Goal: Transaction & Acquisition: Download file/media

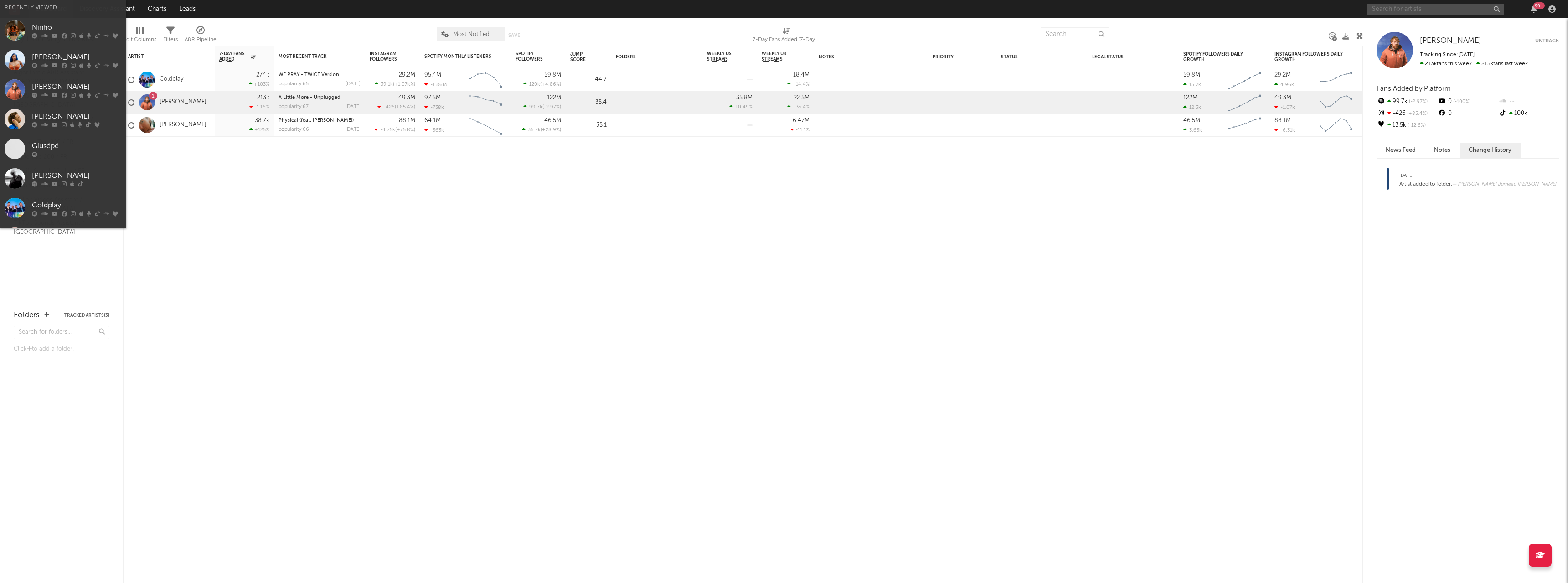
click at [1429, 8] on input "text" at bounding box center [1435, 9] width 137 height 11
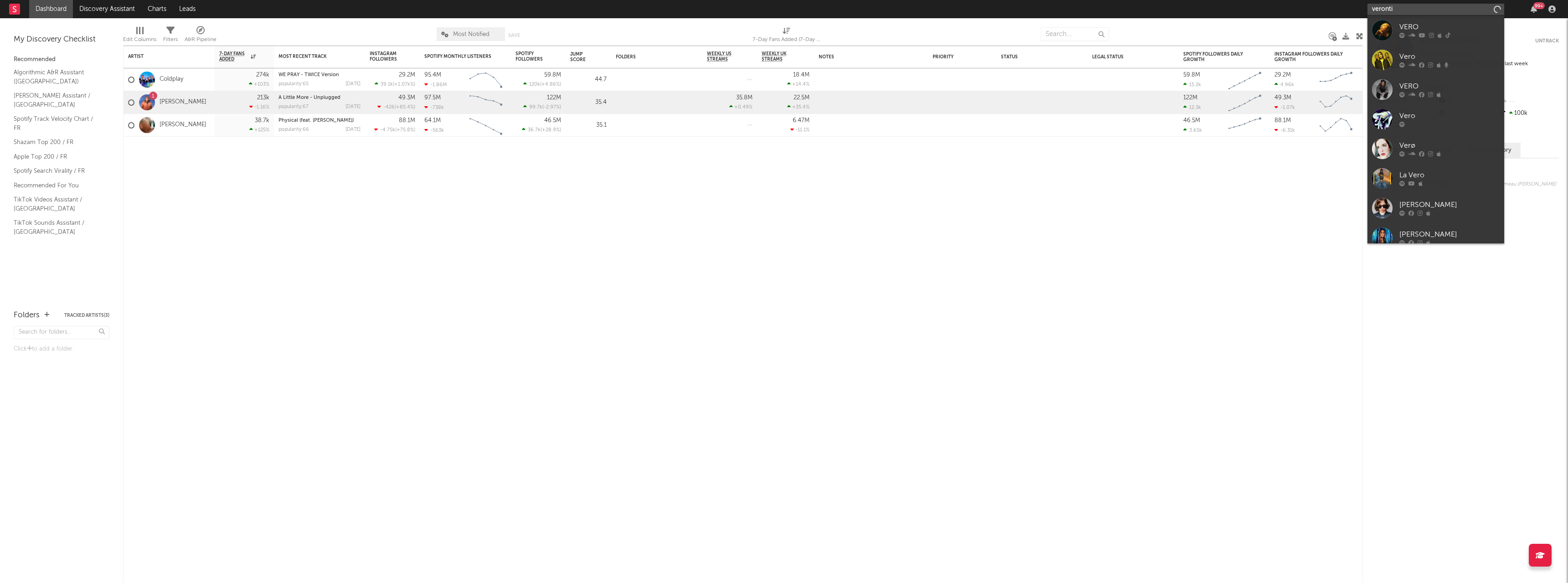
type input "verontiq"
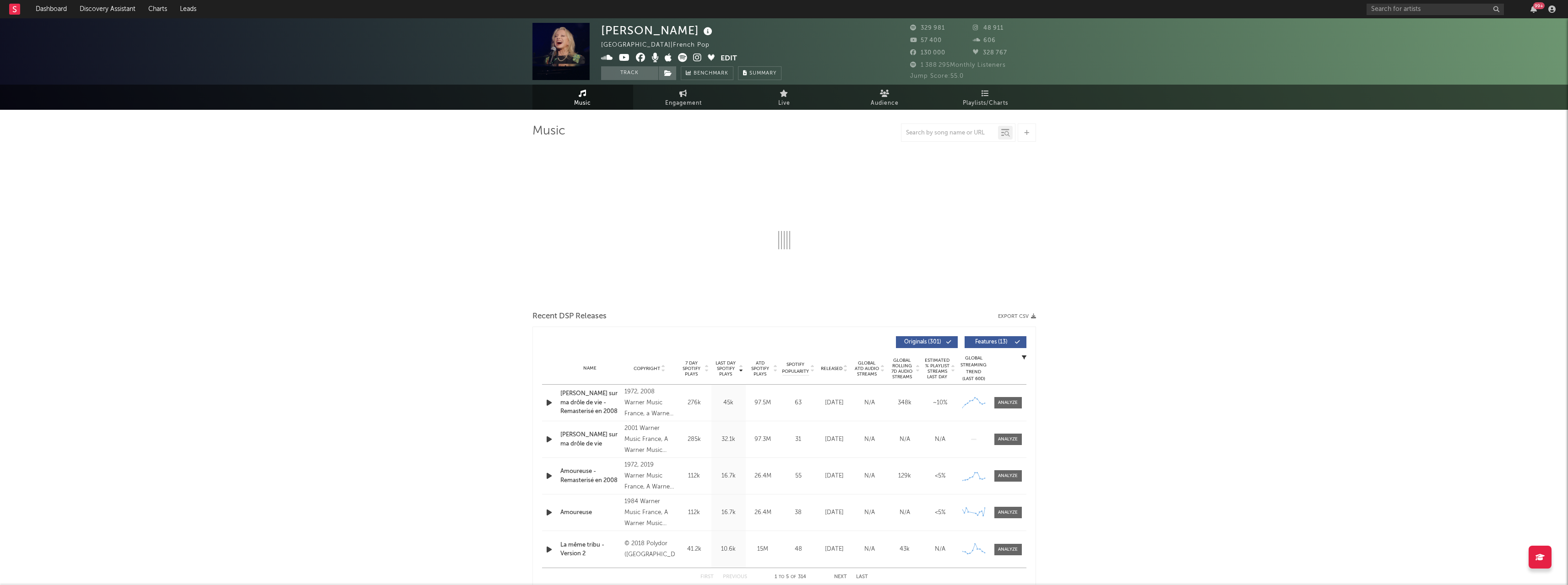
select select "6m"
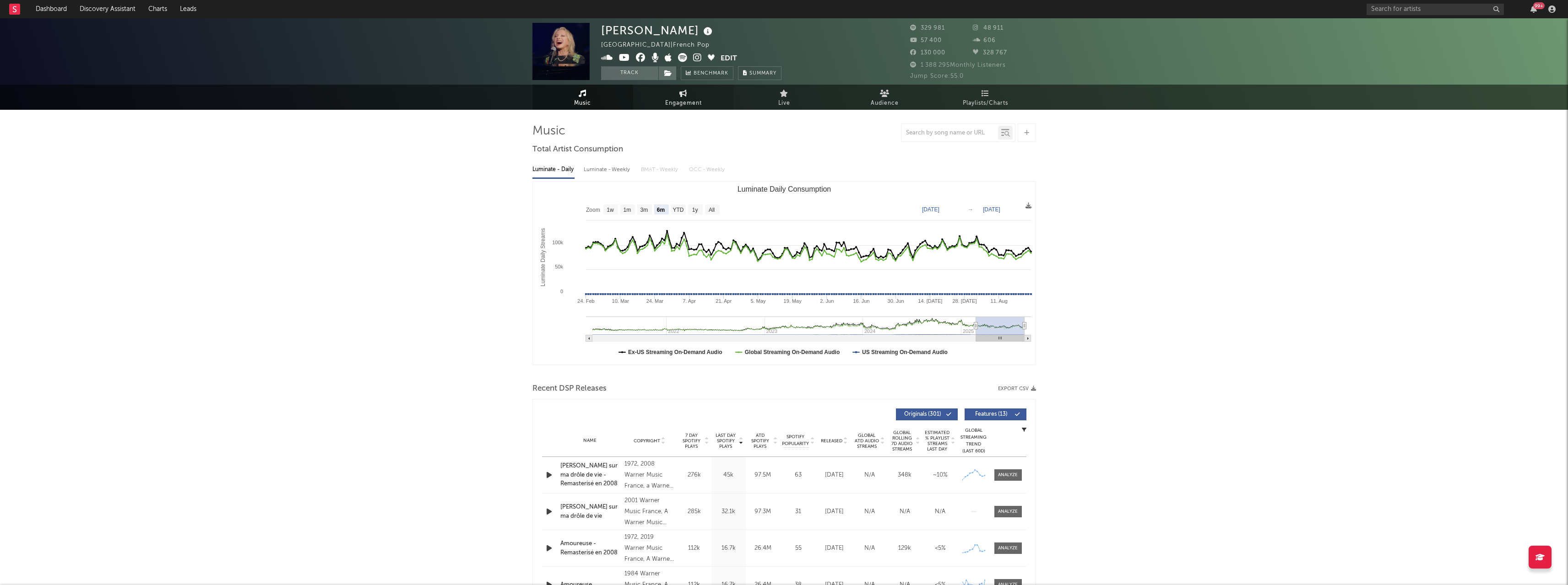
click at [672, 93] on link "Engagement" at bounding box center [683, 98] width 100 height 25
select select "1w"
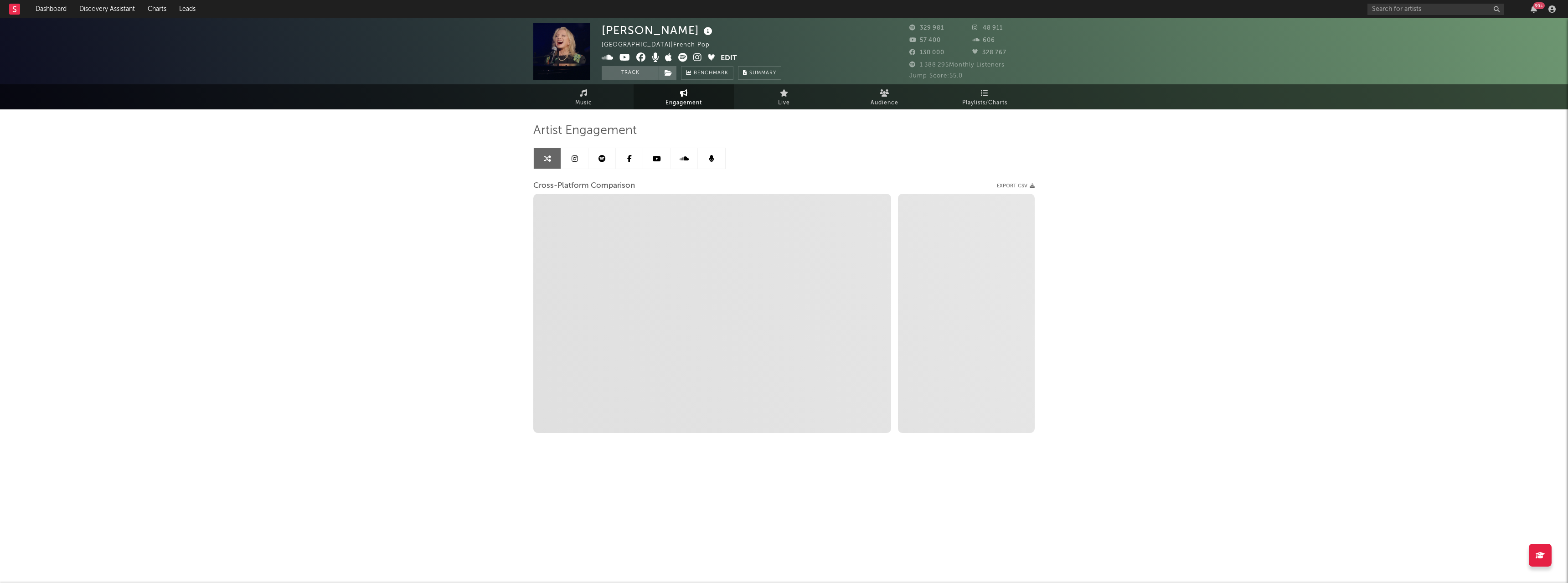
click at [602, 156] on icon at bounding box center [602, 158] width 8 height 8
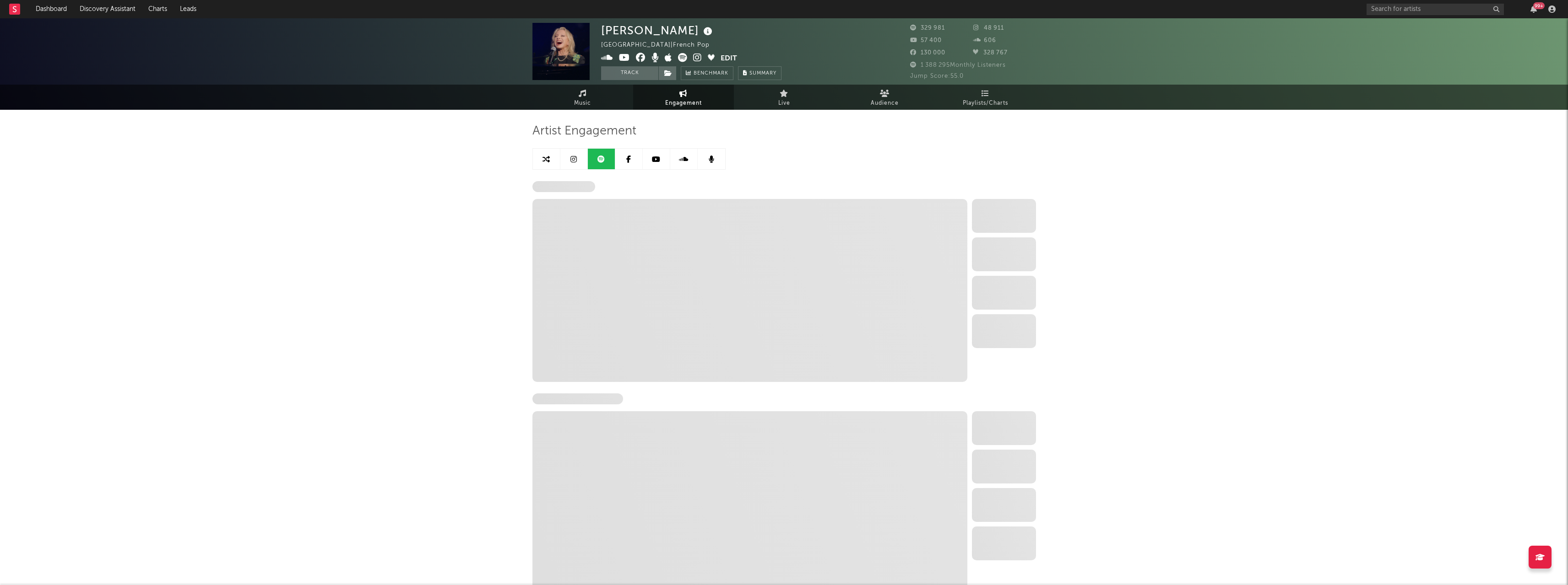
select select "6m"
select select "1w"
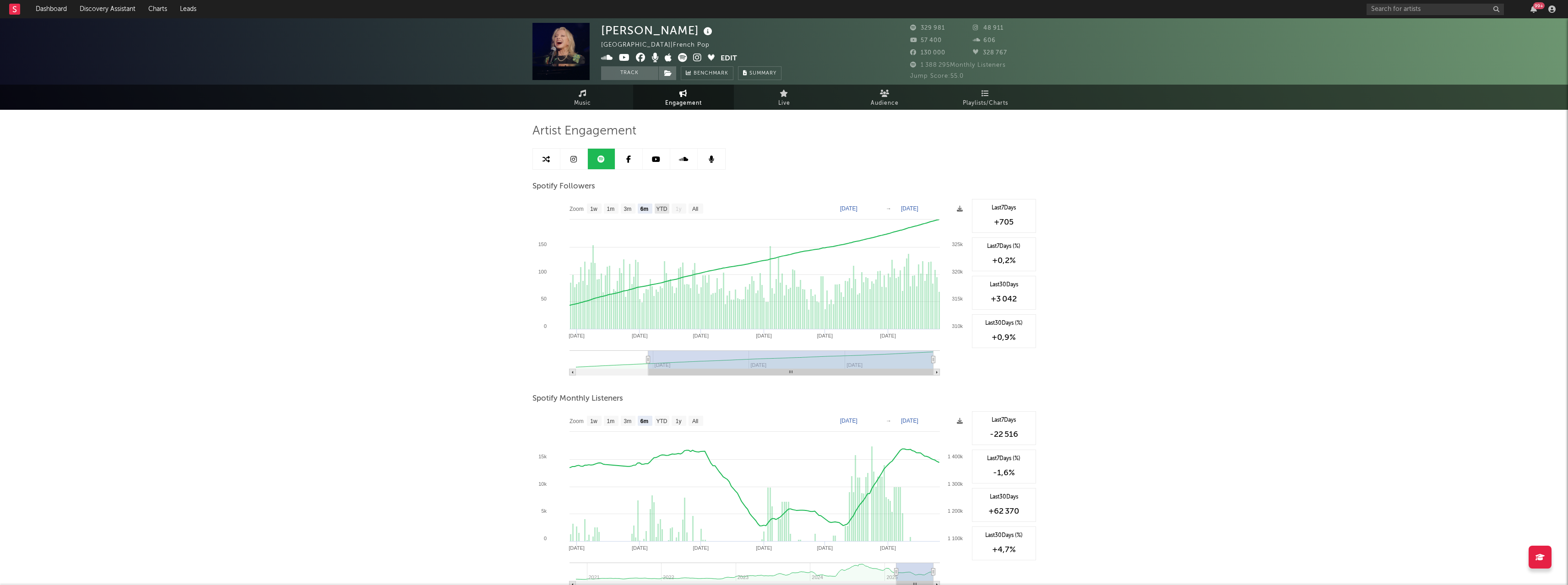
click at [661, 207] on text "YTD" at bounding box center [661, 209] width 11 height 6
select select "YTD"
type input "[DATE]"
click at [599, 208] on rect at bounding box center [594, 208] width 15 height 10
select select "1w"
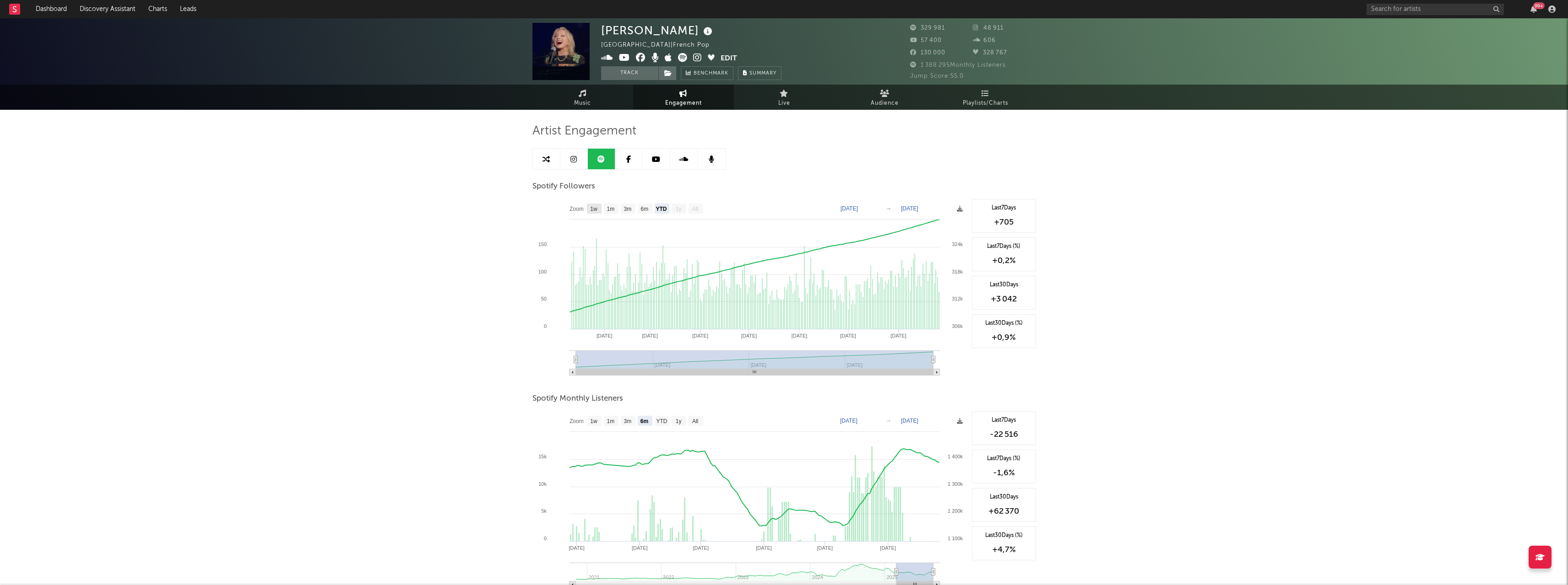
type input "[DATE]"
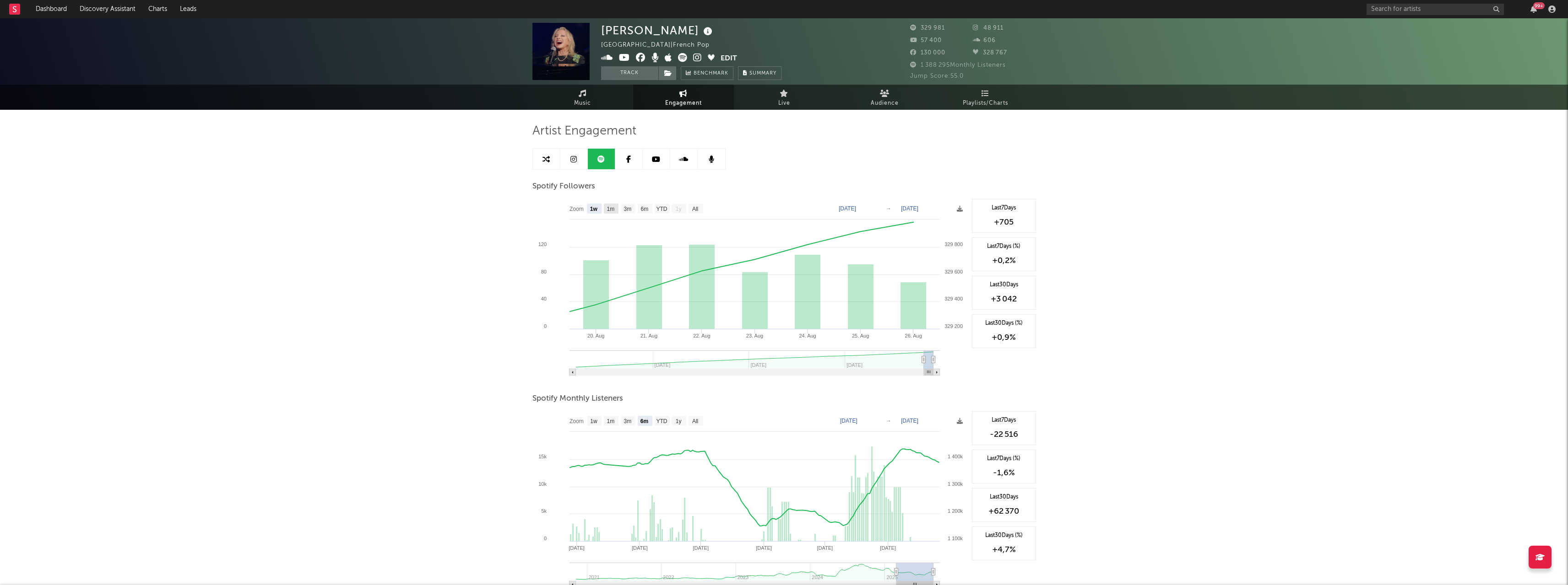
click at [609, 206] on text "1m" at bounding box center [610, 209] width 8 height 6
select select "1m"
type input "[DATE]"
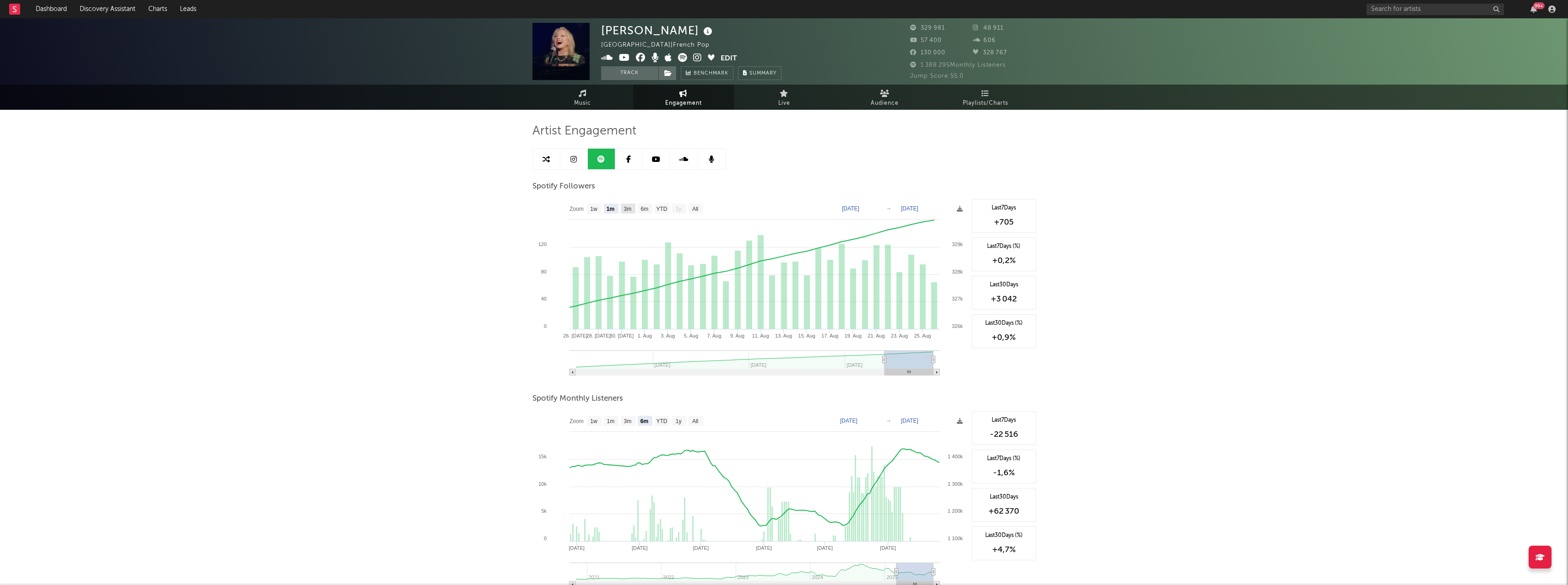
click at [624, 210] on text "3m" at bounding box center [627, 209] width 8 height 6
select select "3m"
type input "[DATE]"
click at [643, 209] on text "6m" at bounding box center [644, 209] width 8 height 6
select select "6m"
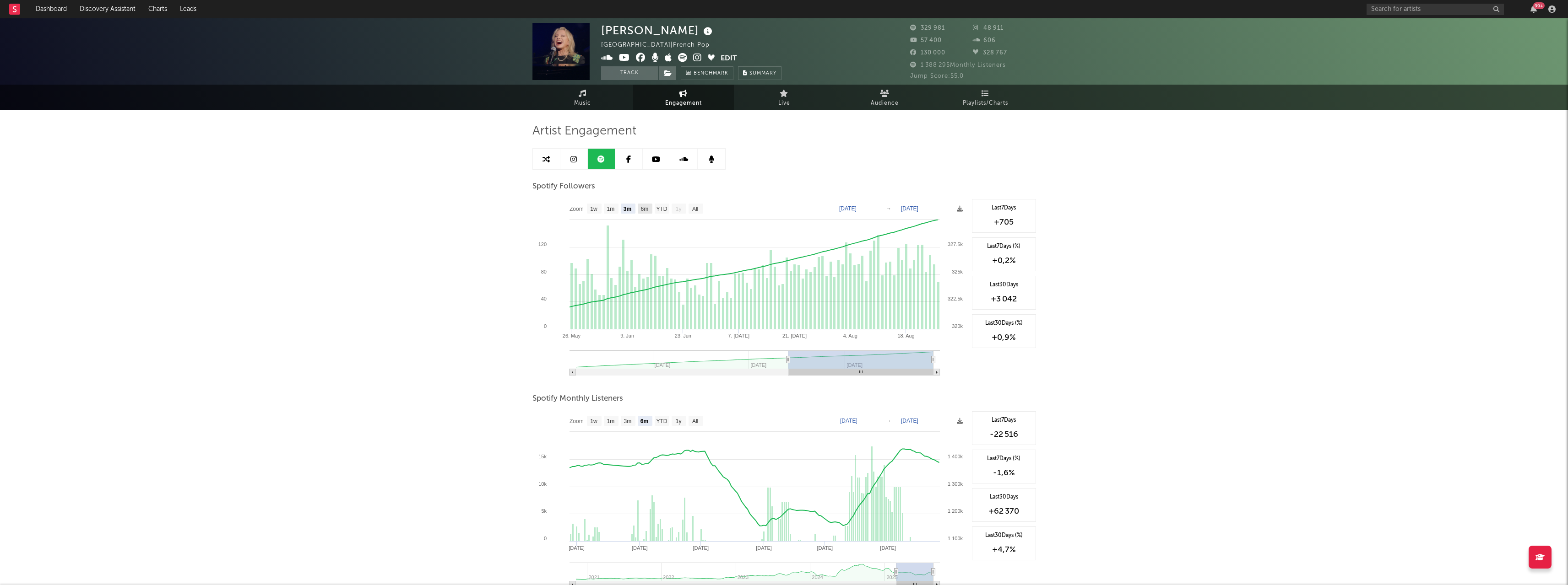
type input "[DATE]"
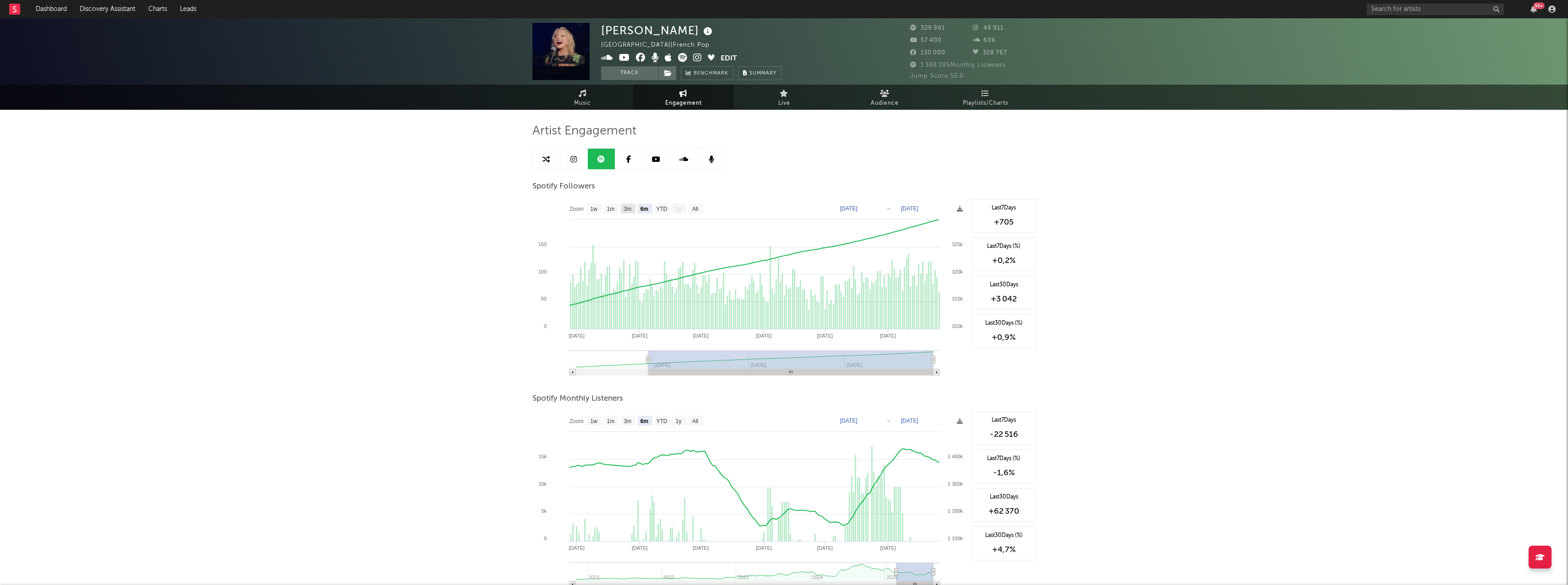
click at [625, 208] on text "3m" at bounding box center [627, 209] width 8 height 6
select select "3m"
type input "[DATE]"
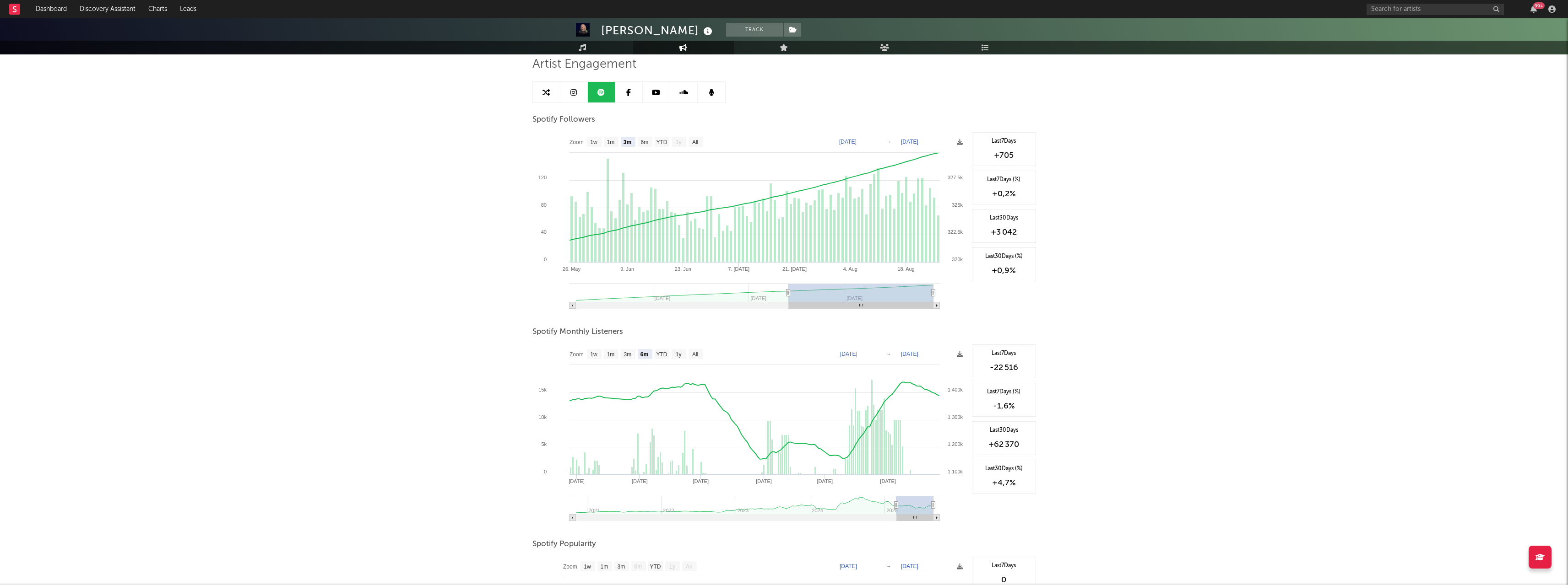
scroll to position [183, 0]
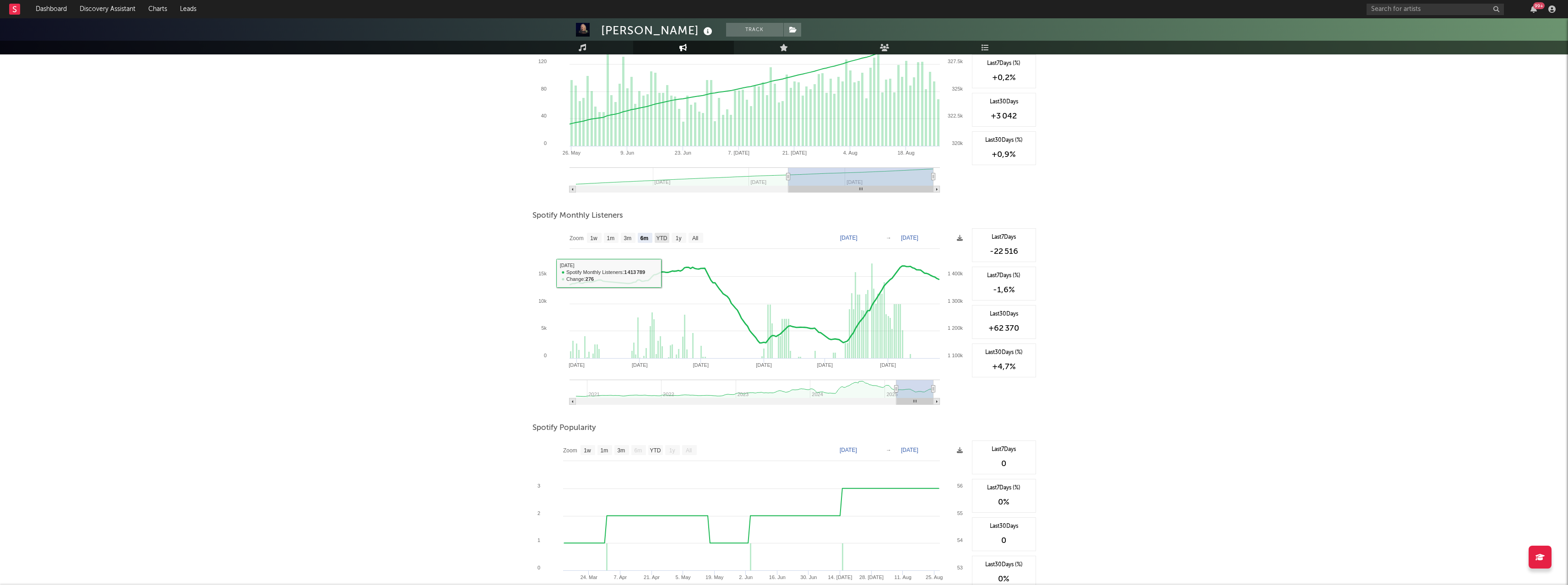
click at [661, 240] on text "YTD" at bounding box center [661, 238] width 11 height 6
select select "YTD"
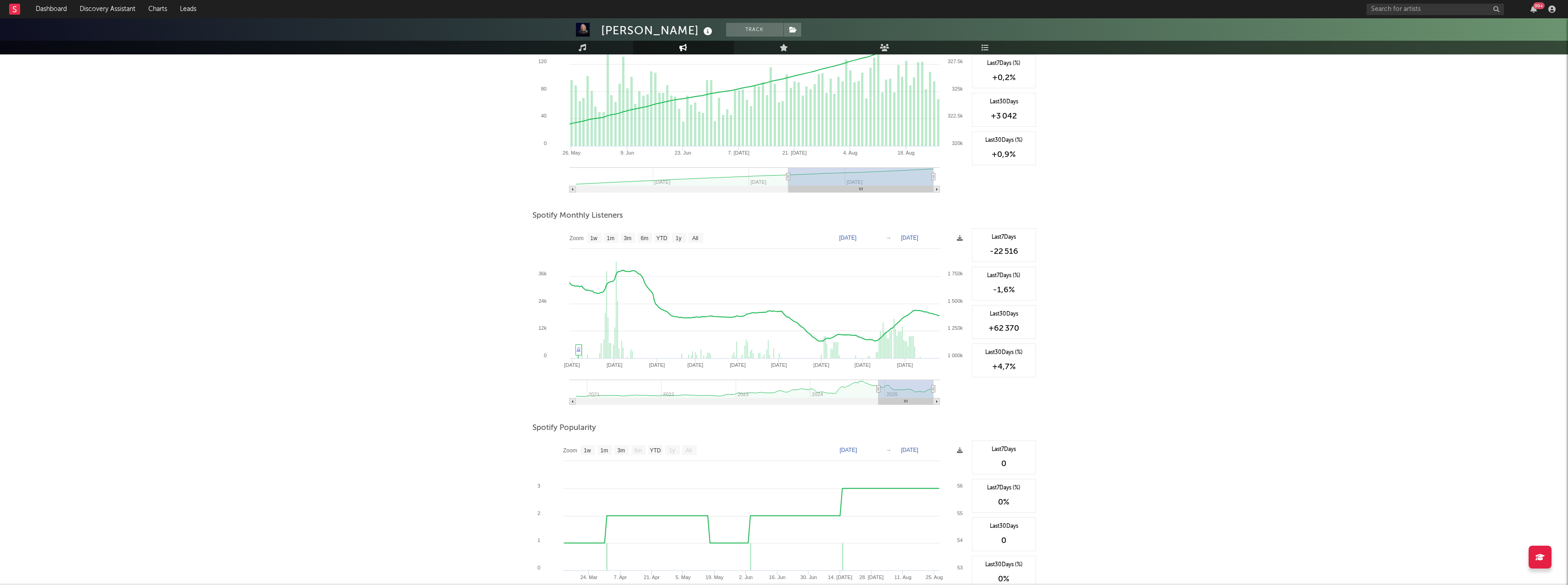
type input "[DATE]"
click at [884, 393] on g at bounding box center [754, 392] width 370 height 25
click at [945, 387] on icon "Created with Highcharts 10.3.3 Jan '[DATE] Mar '[DATE] Feb '[DATE] Jun '[DATE] …" at bounding box center [750, 320] width 435 height 183
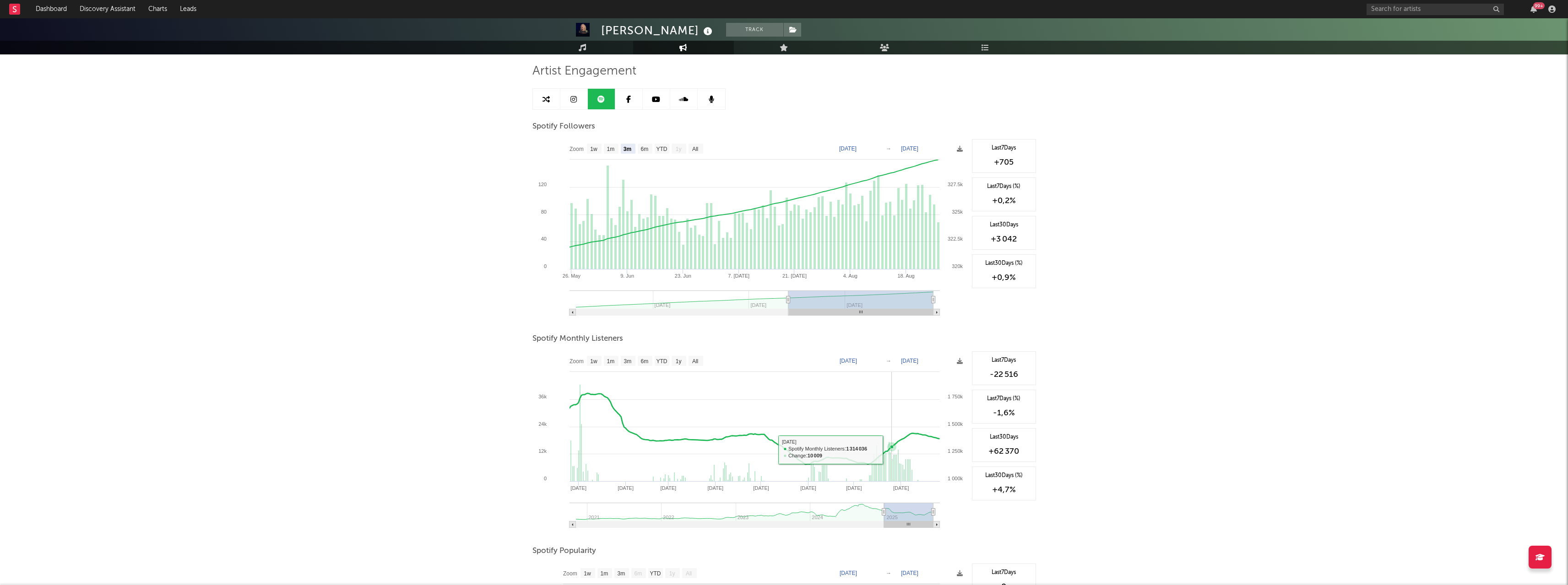
scroll to position [0, 0]
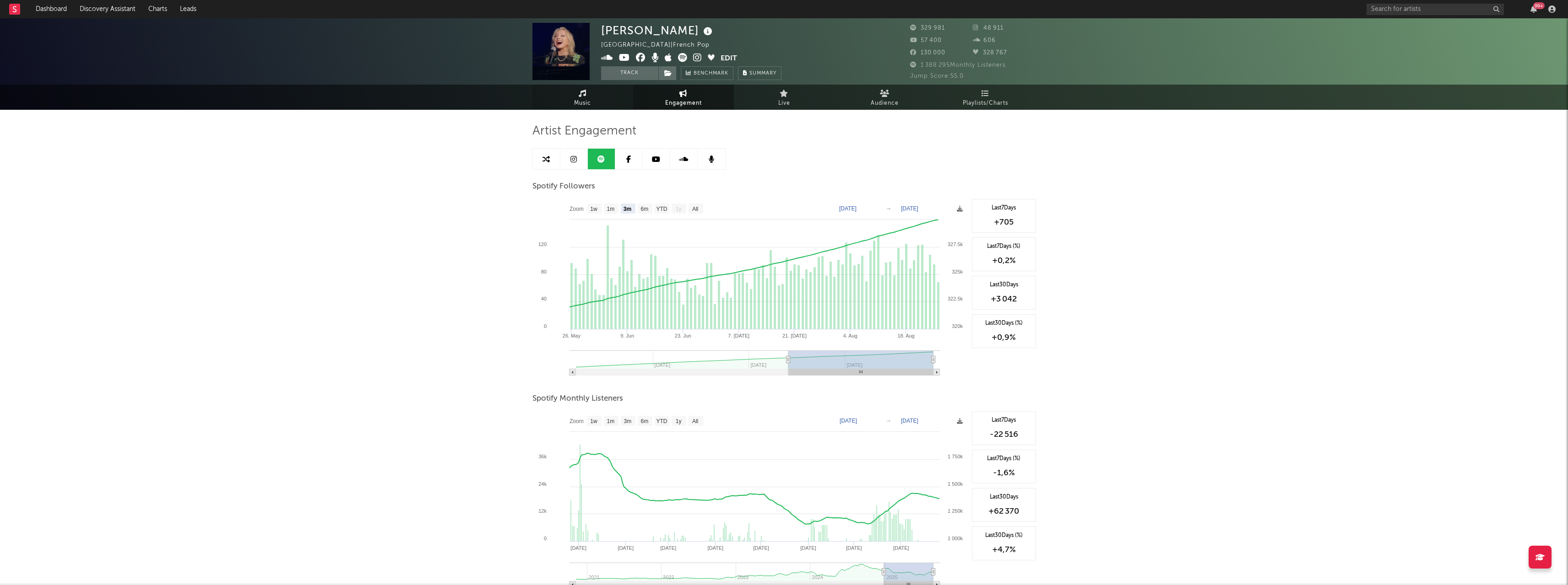
click at [576, 102] on span "Music" at bounding box center [583, 104] width 17 height 11
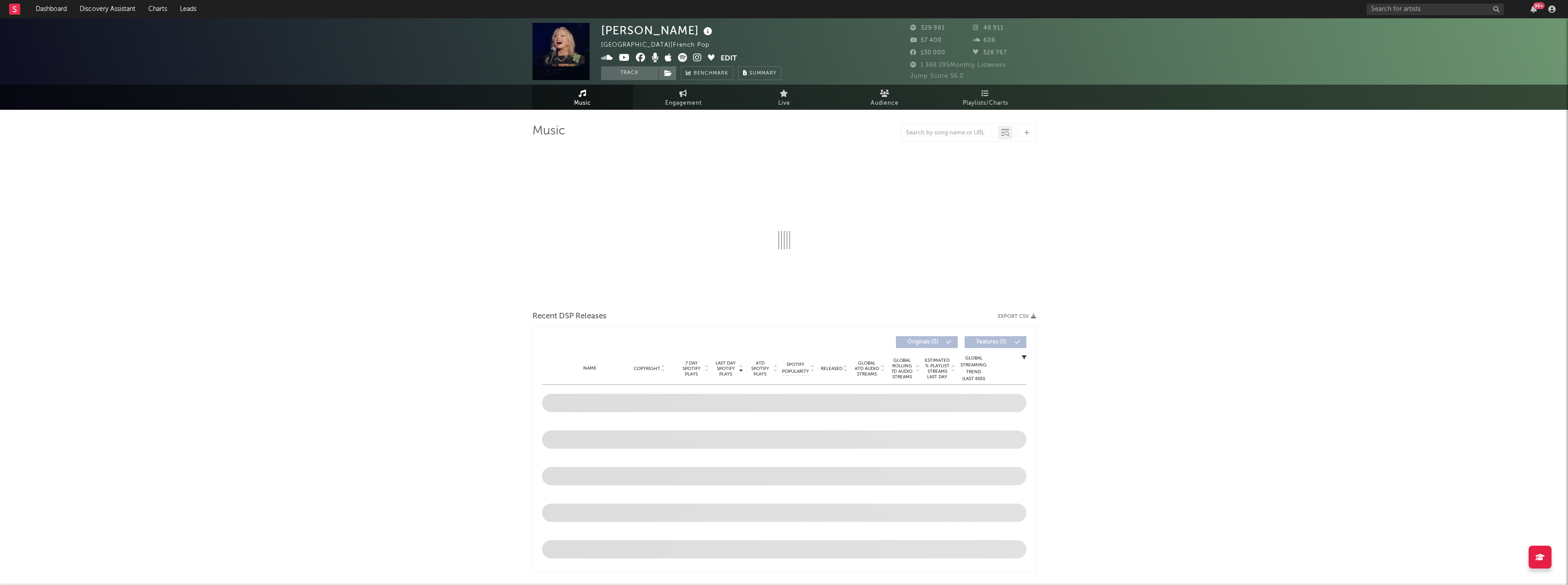
select select "6m"
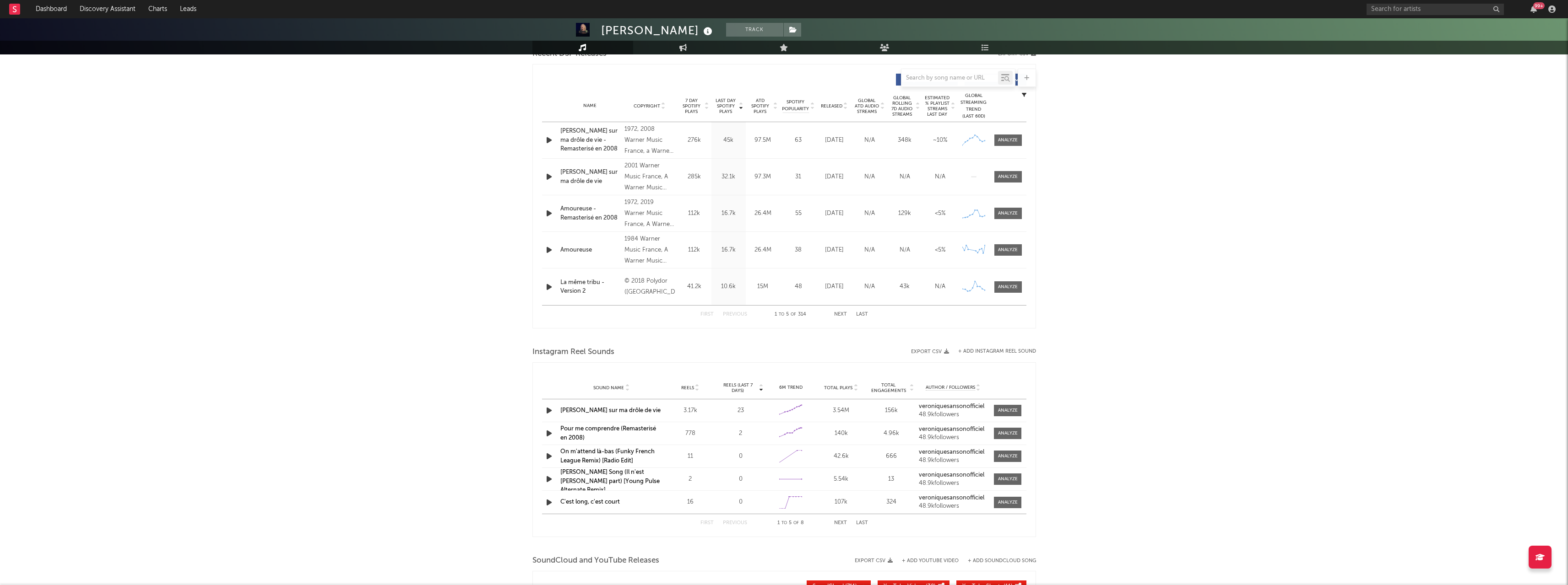
scroll to position [320, 0]
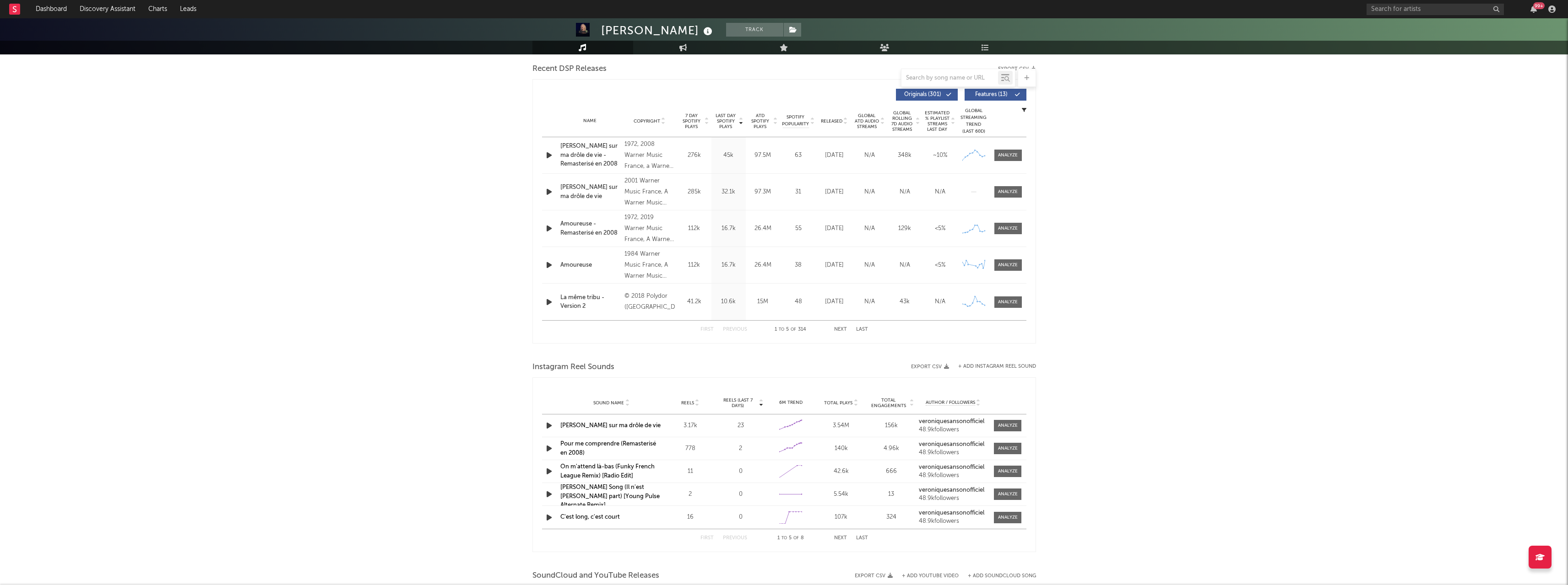
click at [546, 159] on icon "button" at bounding box center [549, 155] width 10 height 11
click at [546, 159] on icon "button" at bounding box center [548, 155] width 8 height 11
click at [1010, 156] on div at bounding box center [1008, 155] width 20 height 7
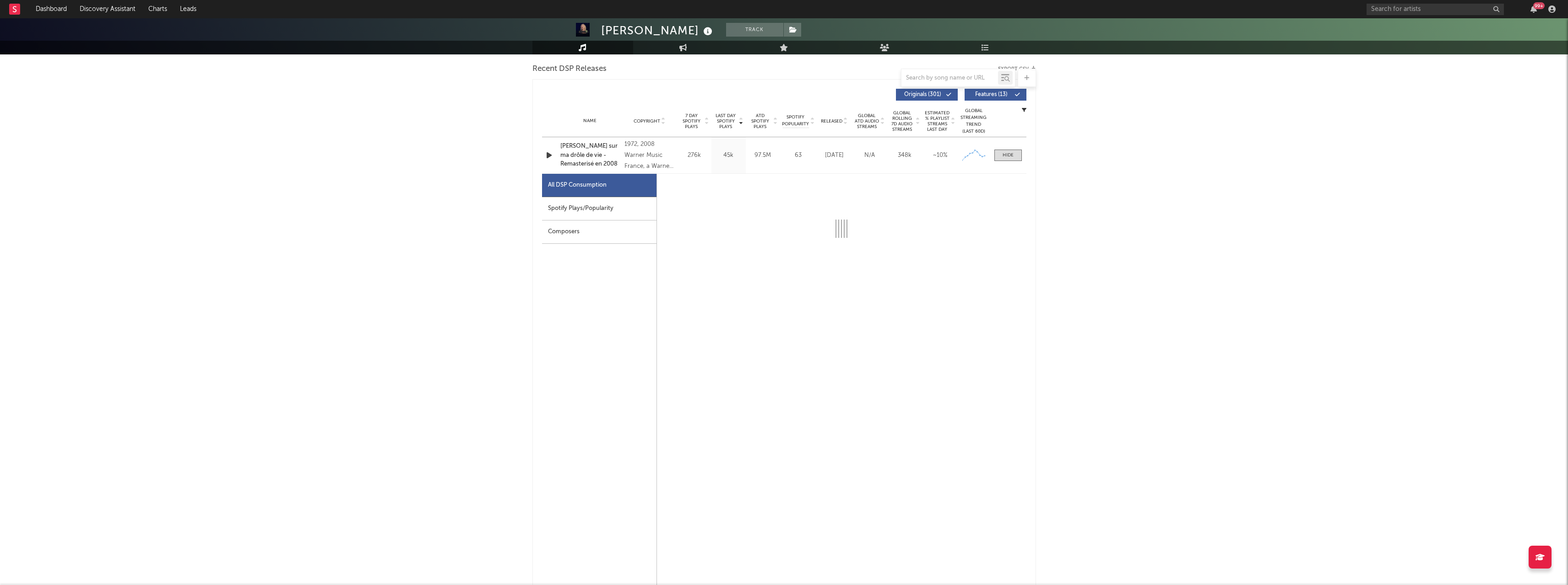
select select "6m"
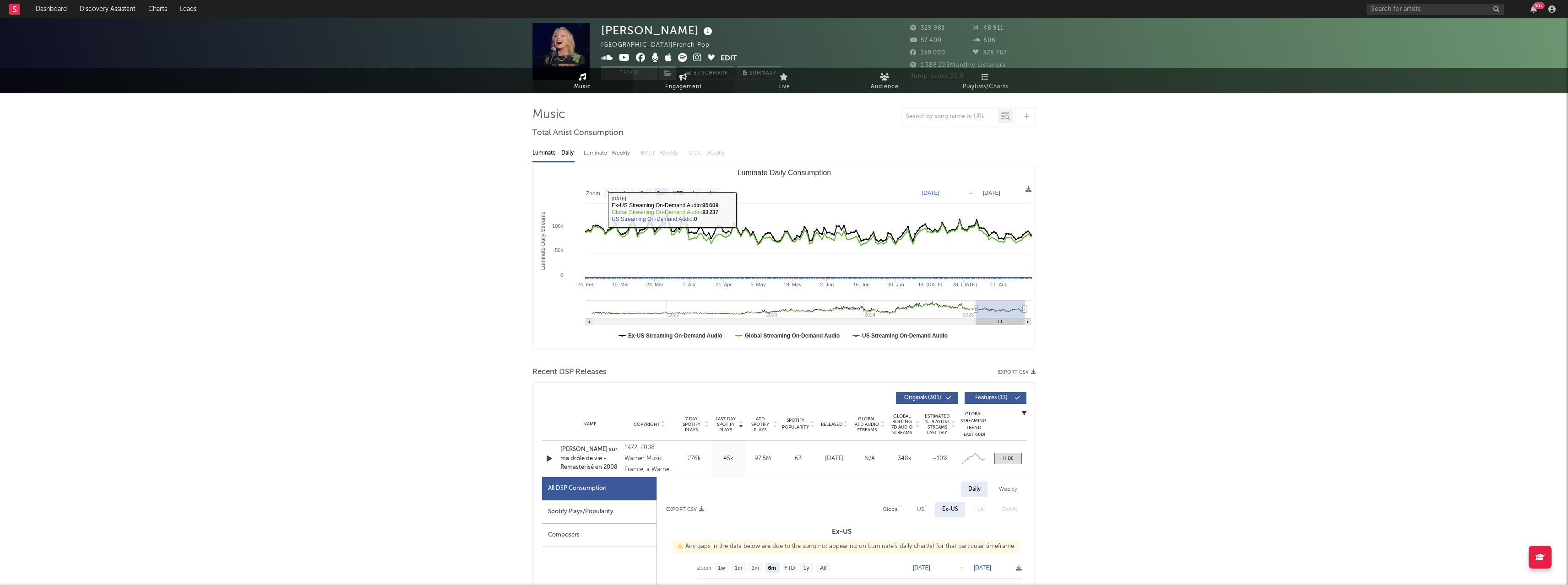
scroll to position [0, 0]
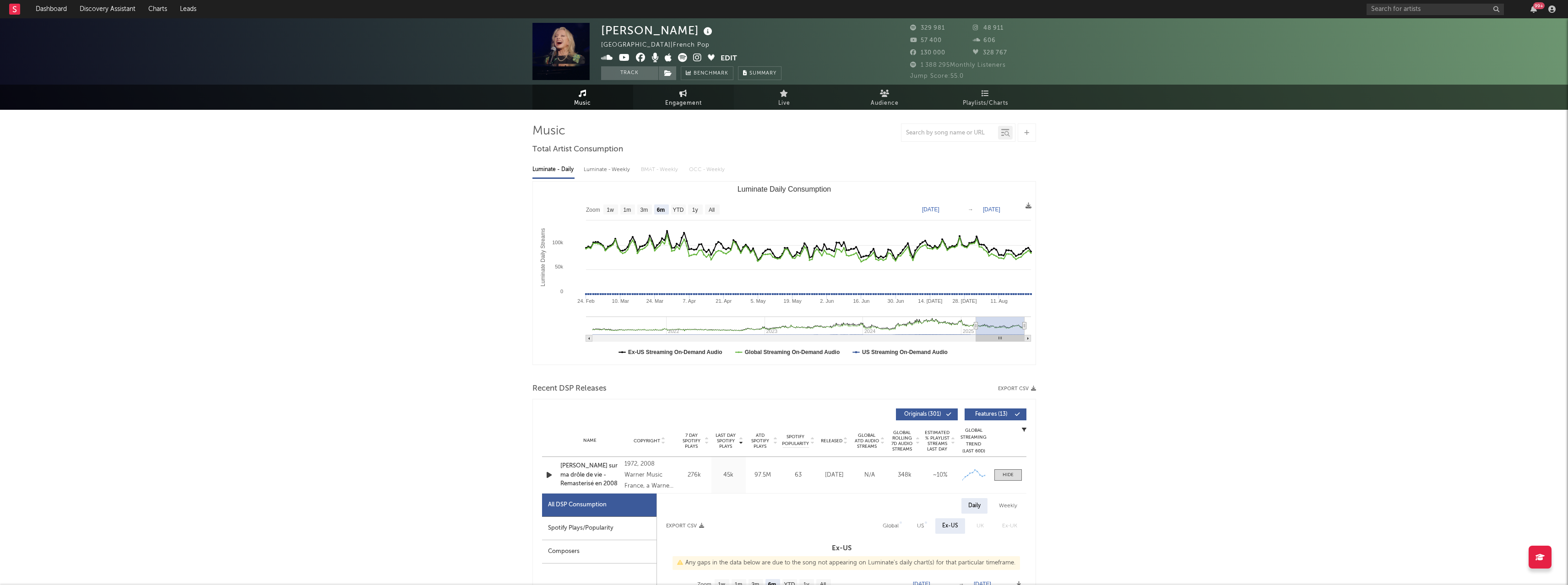
click at [686, 95] on icon at bounding box center [683, 93] width 8 height 8
select select "1w"
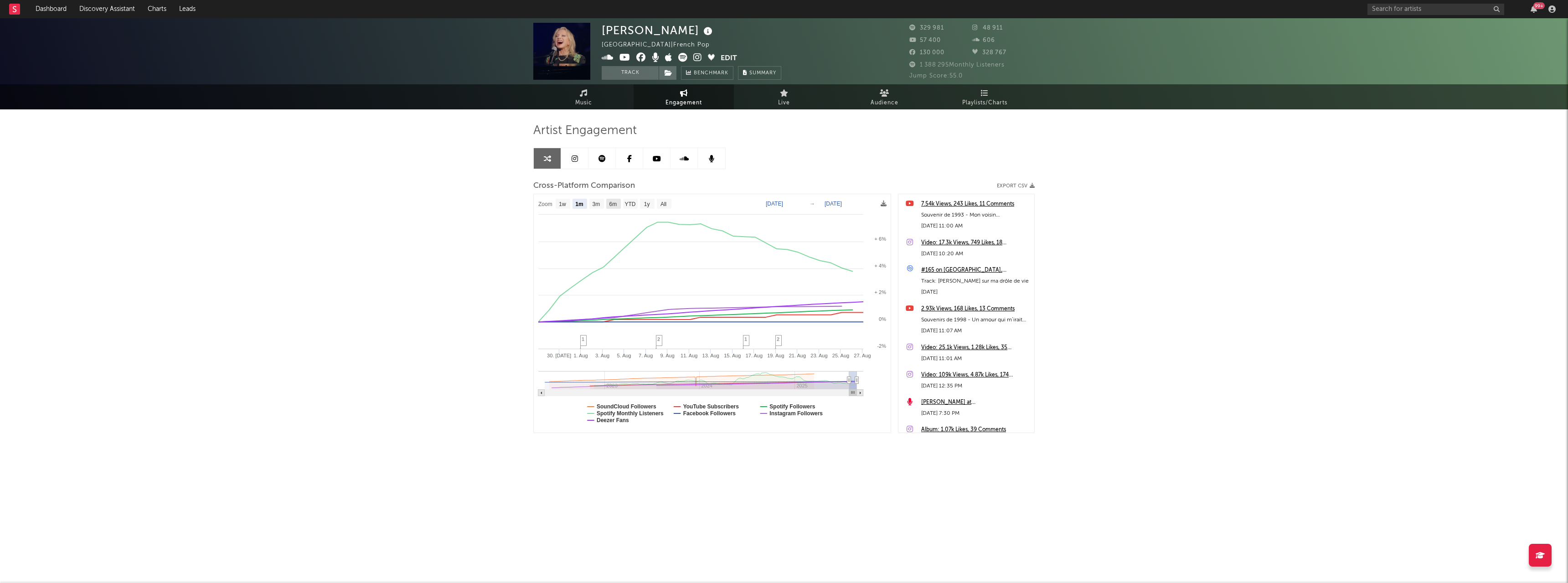
click at [612, 201] on text "6m" at bounding box center [613, 204] width 8 height 6
select select "6m"
type input "[DATE]"
select select "6m"
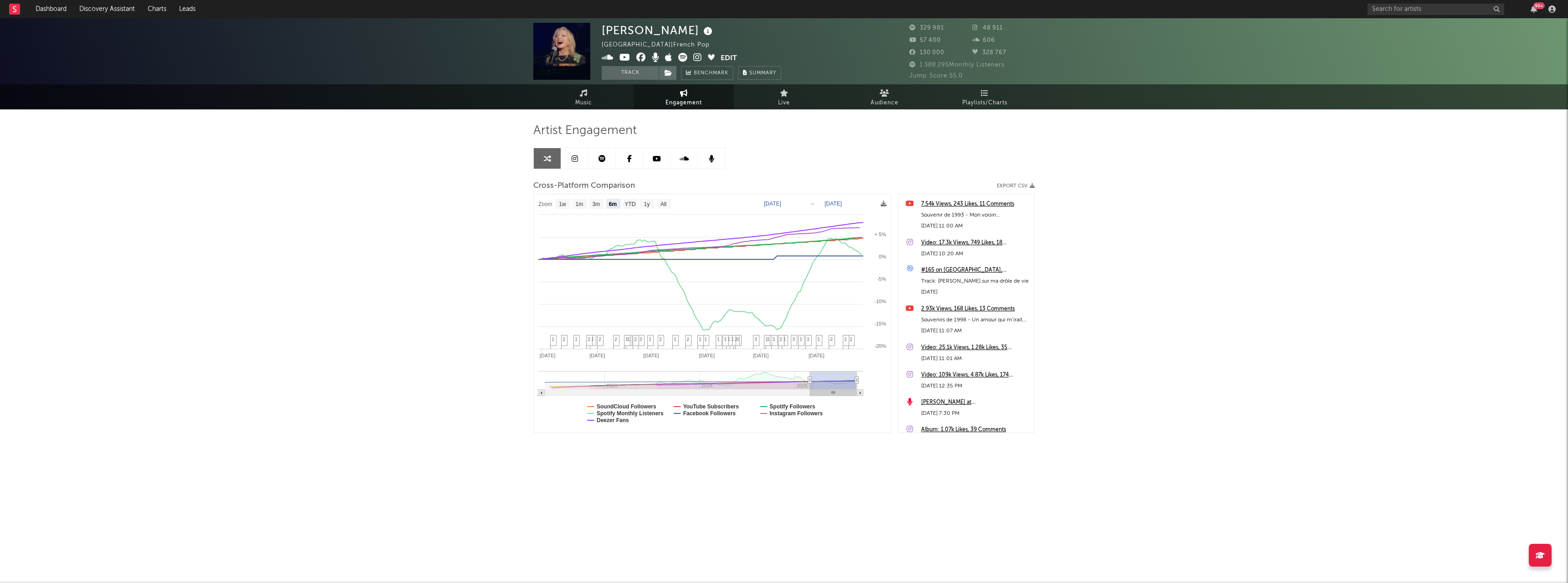
click at [600, 156] on icon at bounding box center [602, 158] width 8 height 8
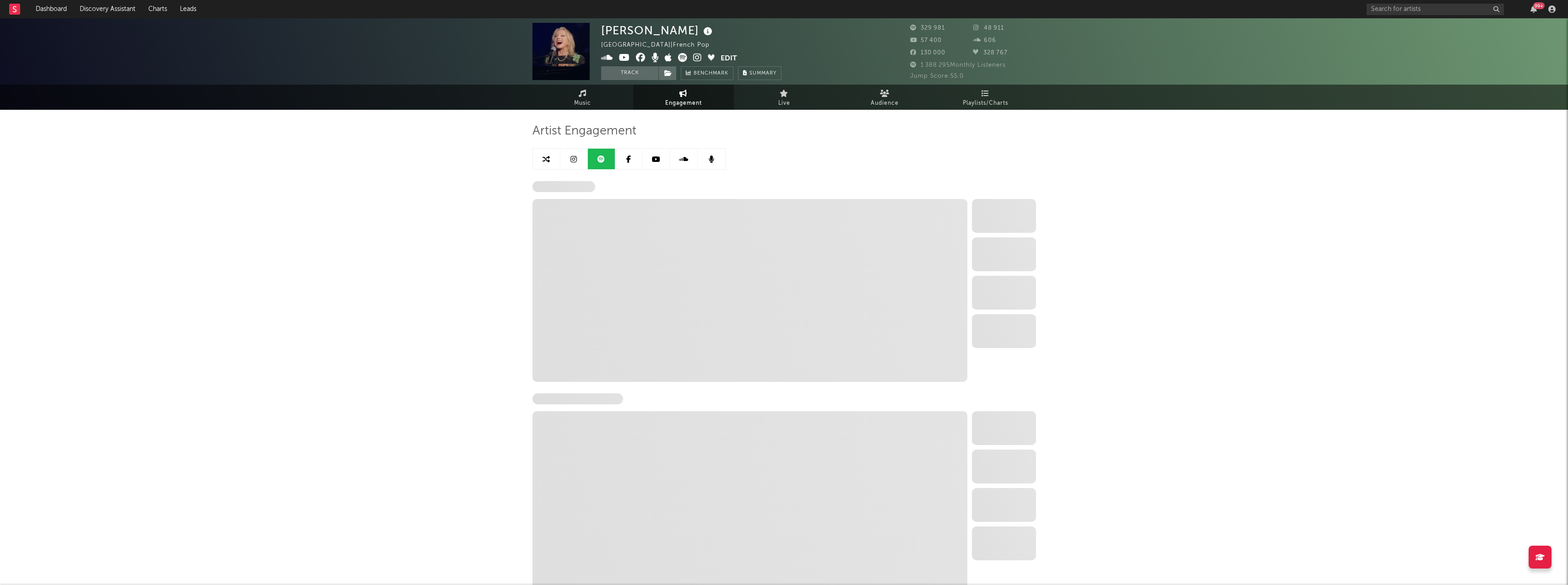
select select "6m"
select select "1w"
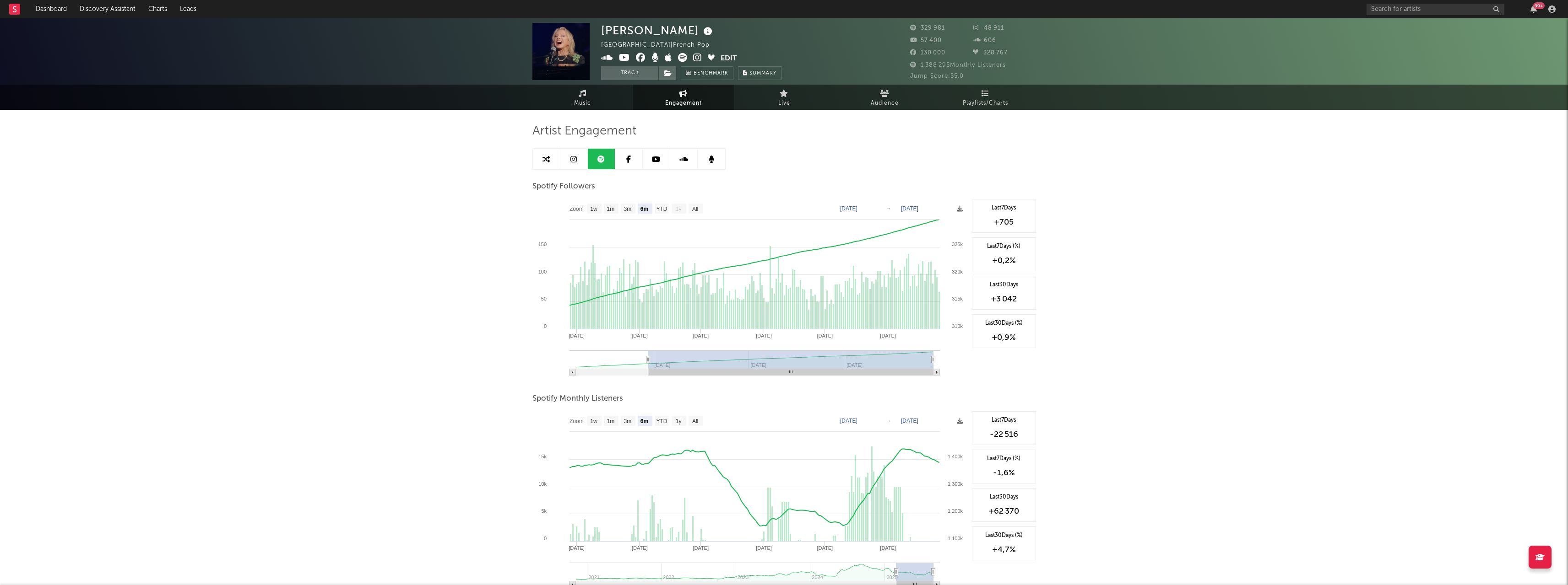
click at [553, 162] on link at bounding box center [546, 159] width 27 height 21
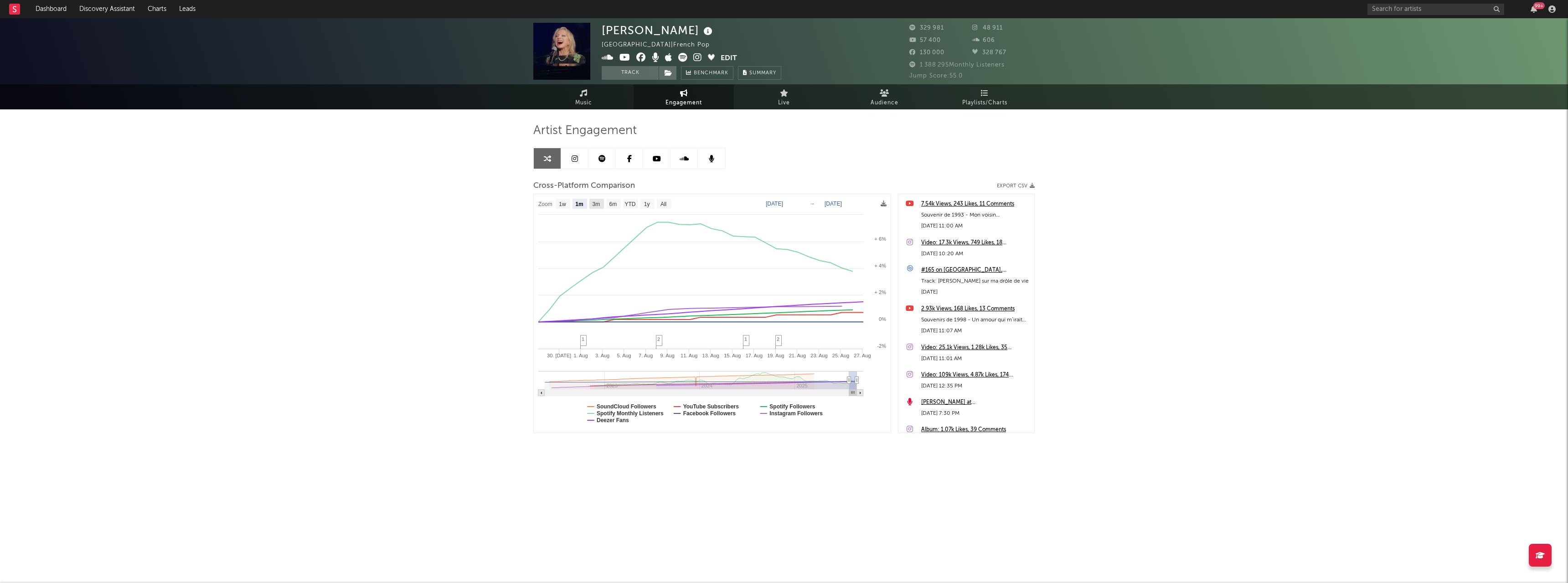
click at [598, 204] on text "3m" at bounding box center [596, 204] width 8 height 6
select select "3m"
type input "[DATE]"
click at [613, 202] on text "6m" at bounding box center [613, 204] width 8 height 6
select select "6m"
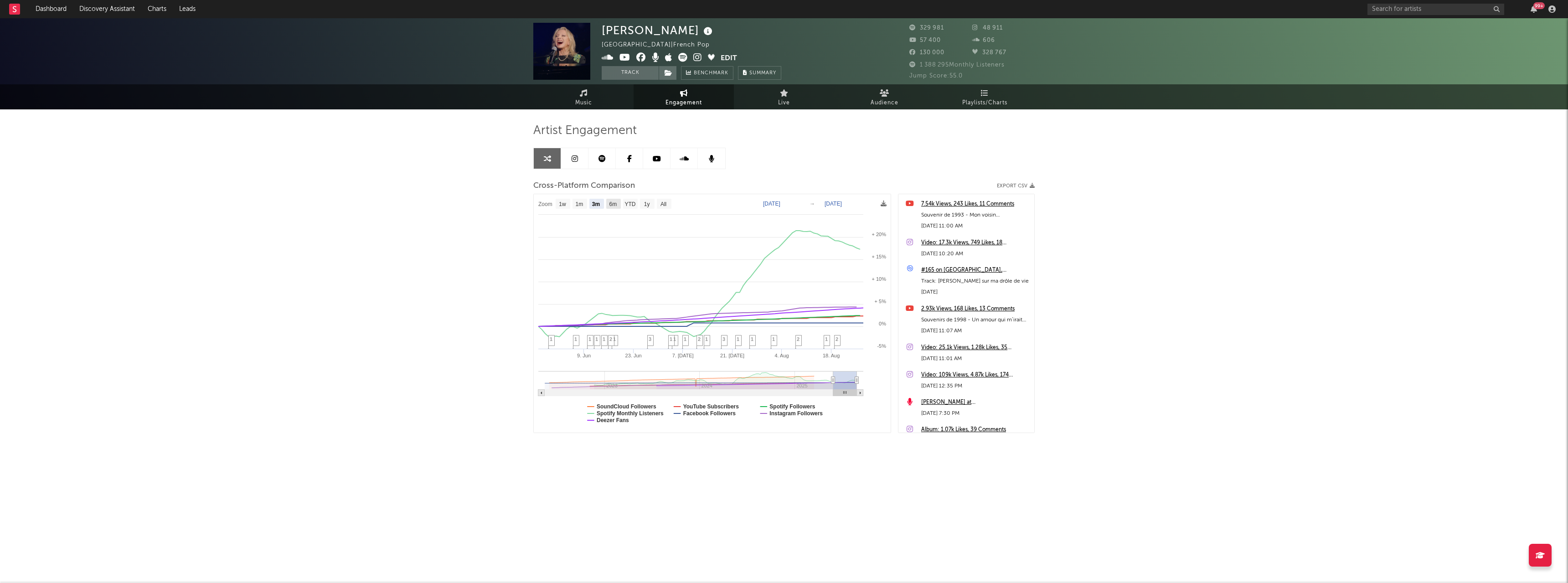
type input "[DATE]"
select select "6m"
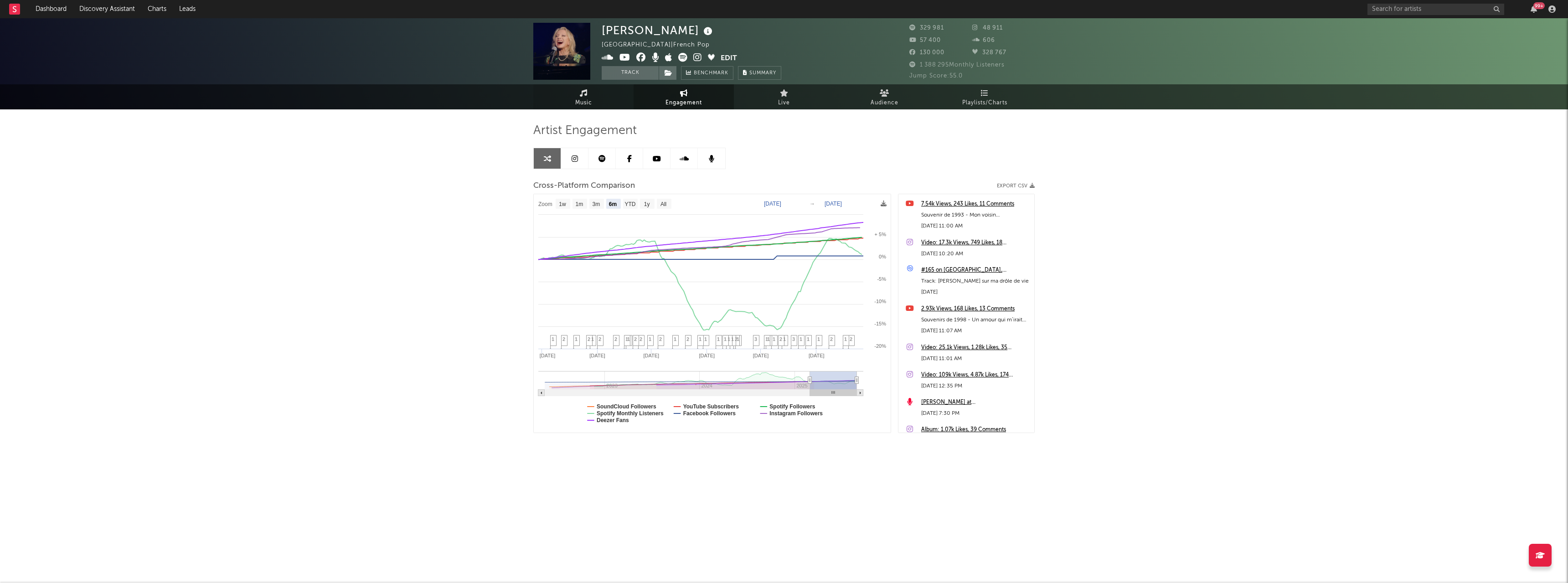
click at [587, 96] on link "Music" at bounding box center [583, 97] width 100 height 25
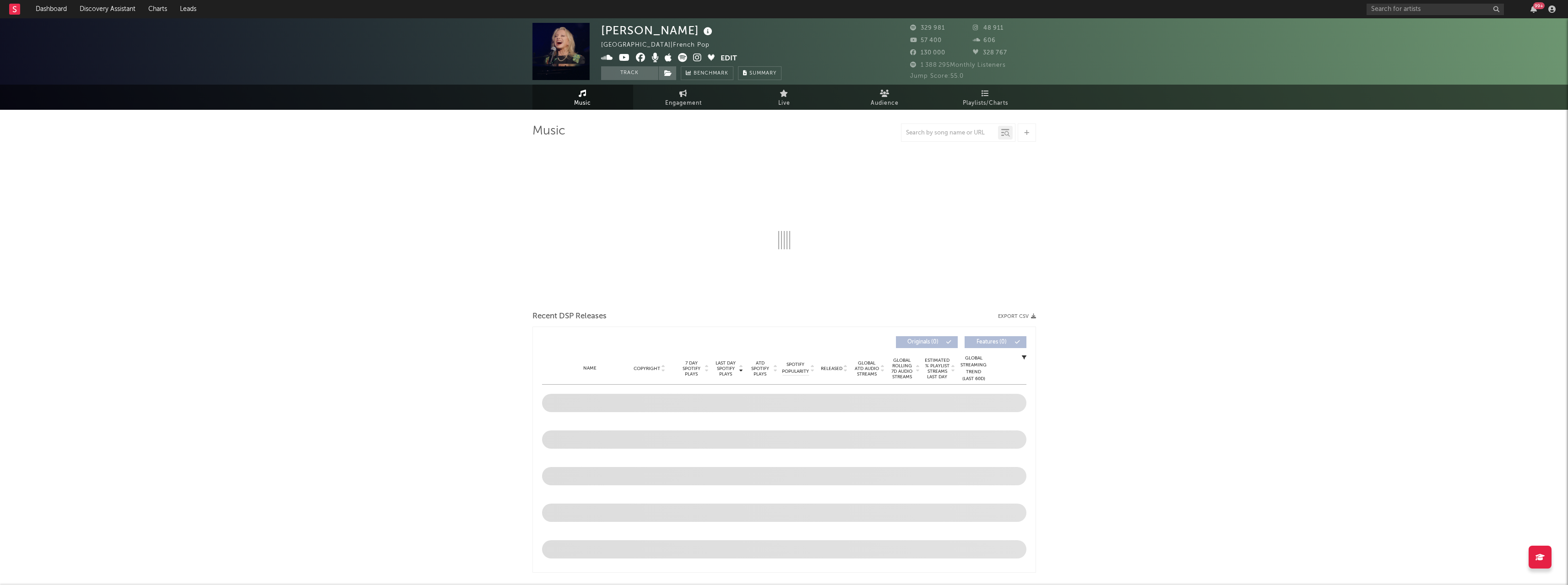
select select "6m"
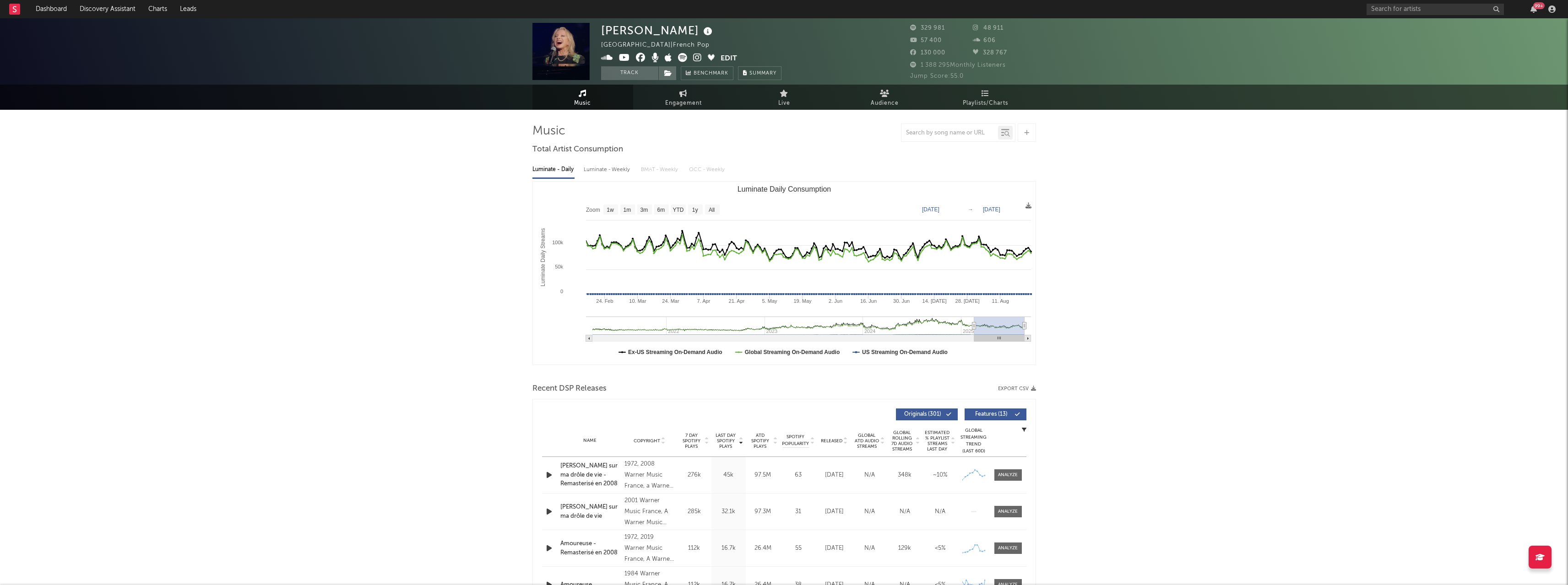
type input "[DATE]"
select select "6m"
type input "[DATE]"
click at [974, 327] on icon "Luminate Daily Consumption" at bounding box center [974, 326] width 3 height 7
click at [674, 99] on span "Engagement" at bounding box center [683, 104] width 37 height 11
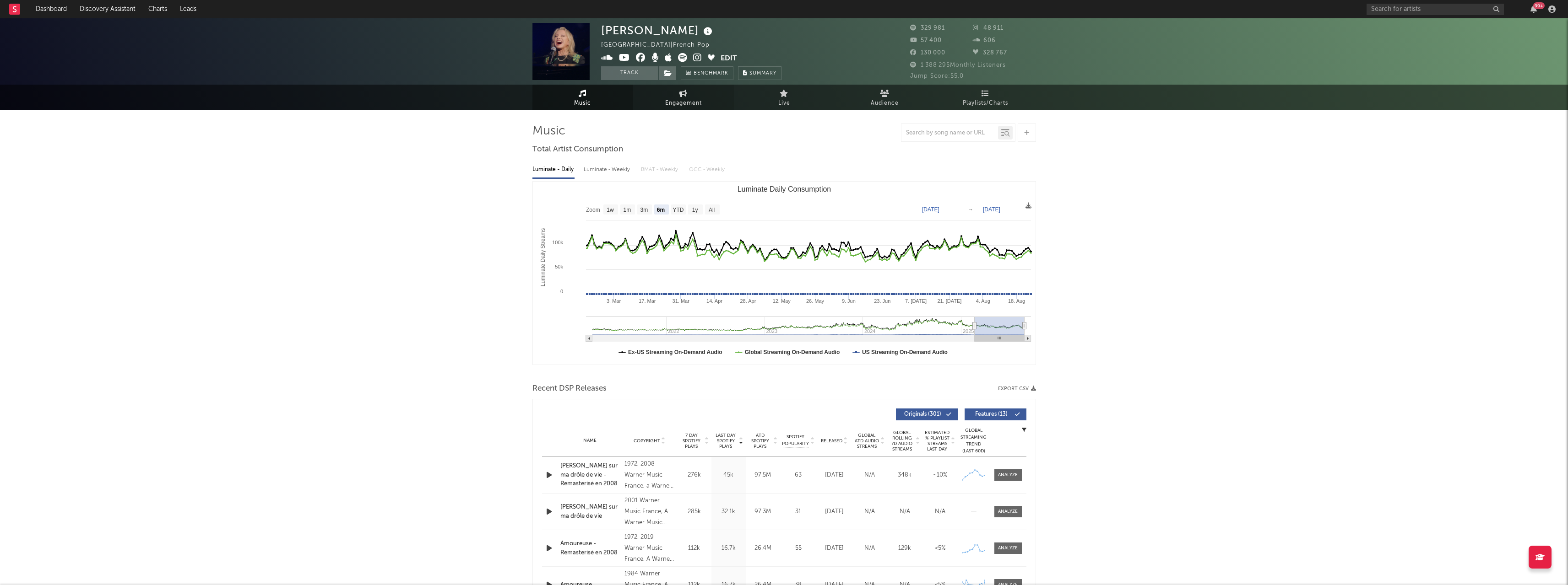
select select "1w"
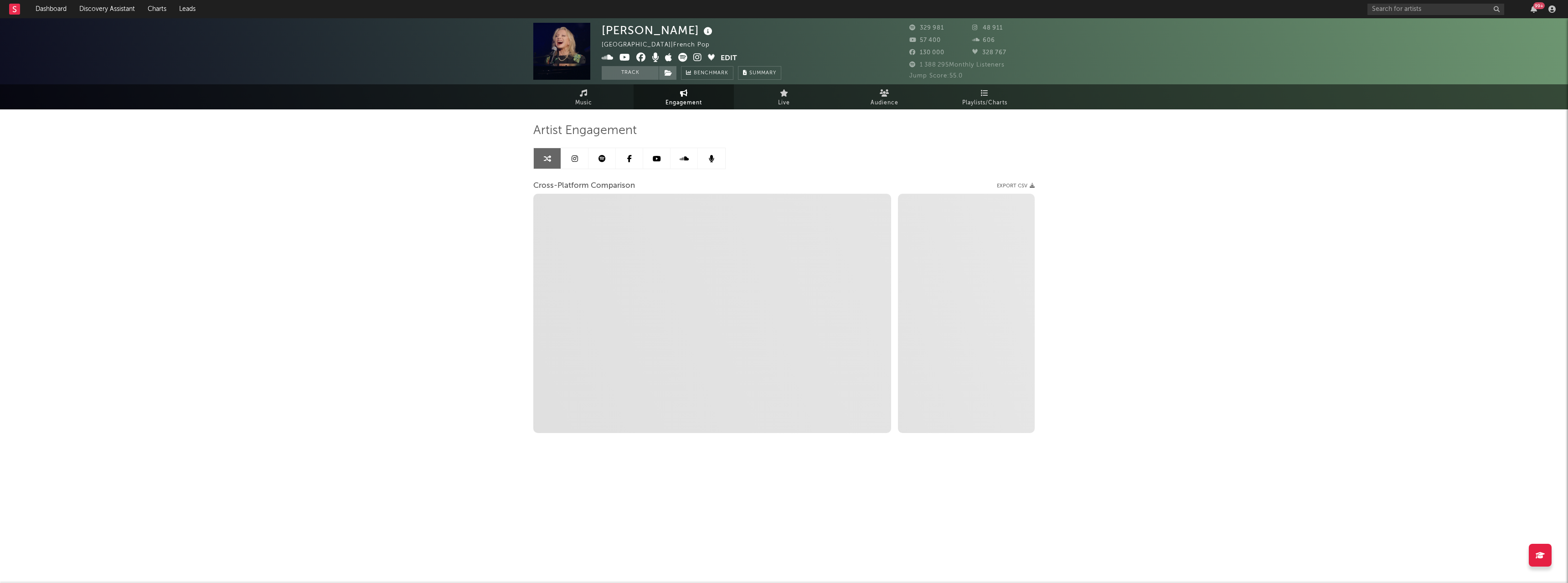
click at [604, 158] on icon at bounding box center [602, 158] width 8 height 8
select select "6m"
select select "1w"
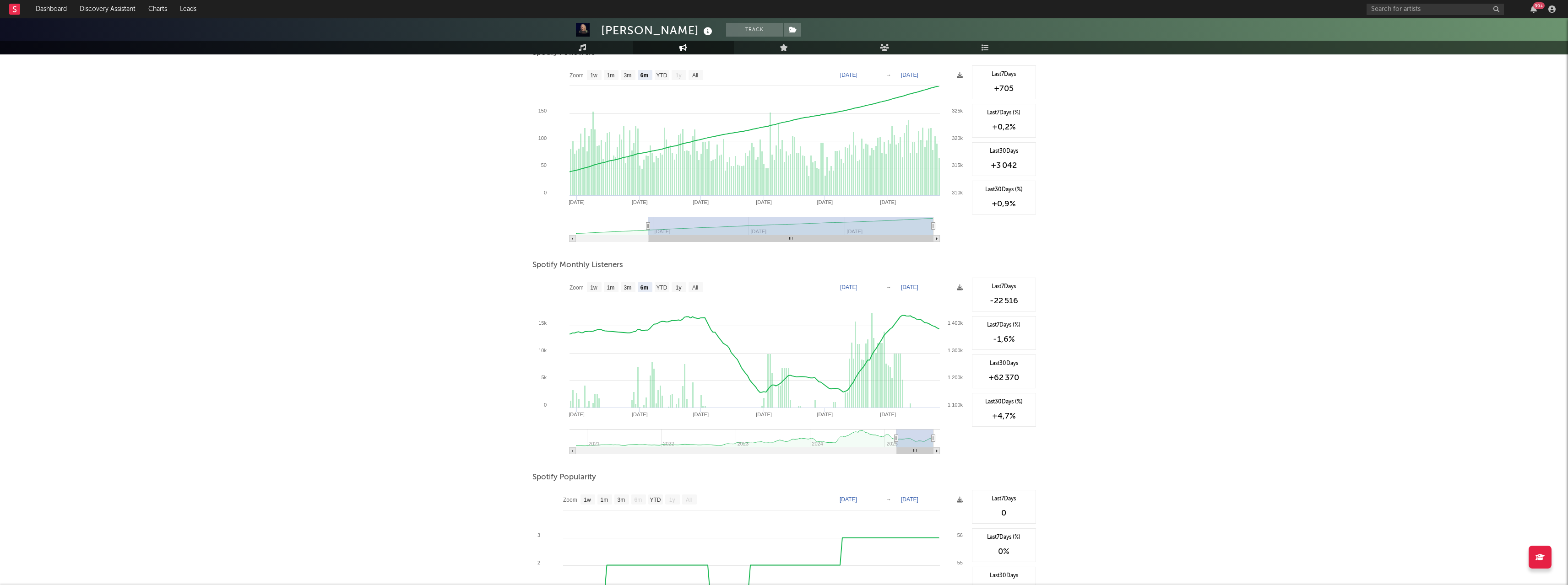
scroll to position [137, 0]
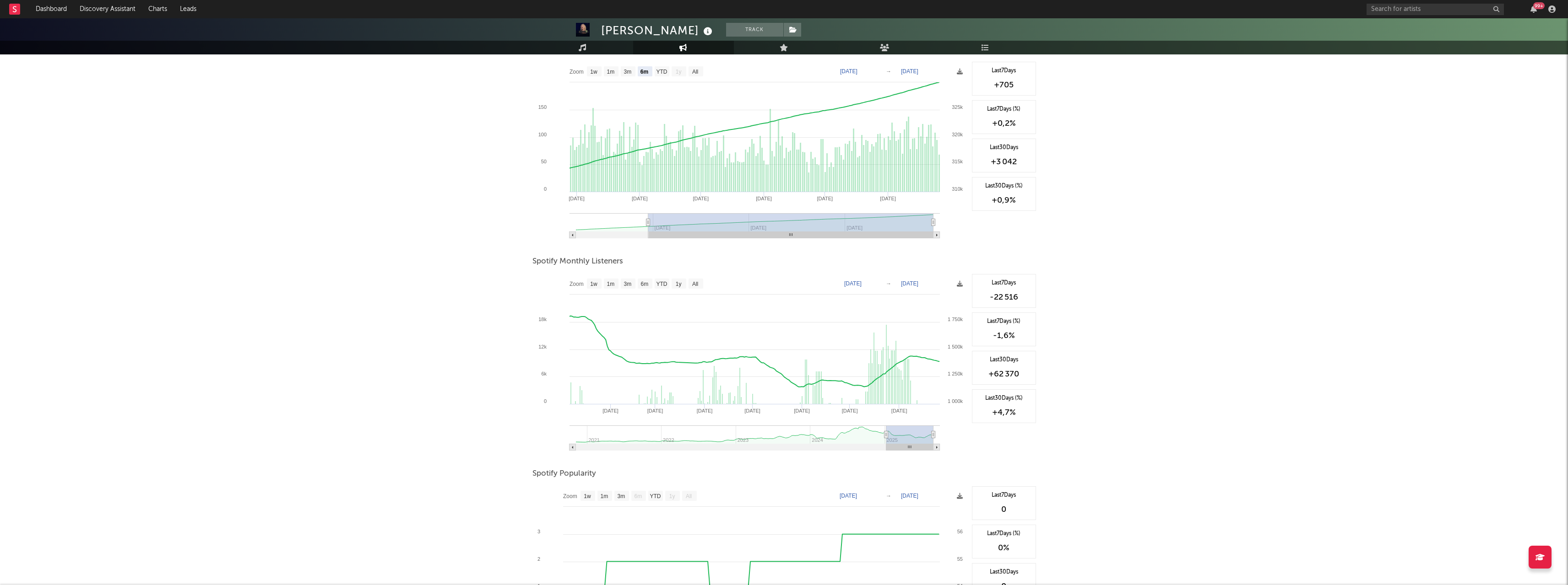
type input "[DATE]"
drag, startPoint x: 896, startPoint y: 435, endPoint x: 884, endPoint y: 434, distance: 12.0
click at [884, 434] on icon at bounding box center [884, 435] width 3 height 7
click at [958, 283] on icon at bounding box center [960, 283] width 6 height 6
click at [939, 293] on span "Download as CSV" at bounding box center [914, 294] width 91 height 15
